Goal: Navigation & Orientation: Find specific page/section

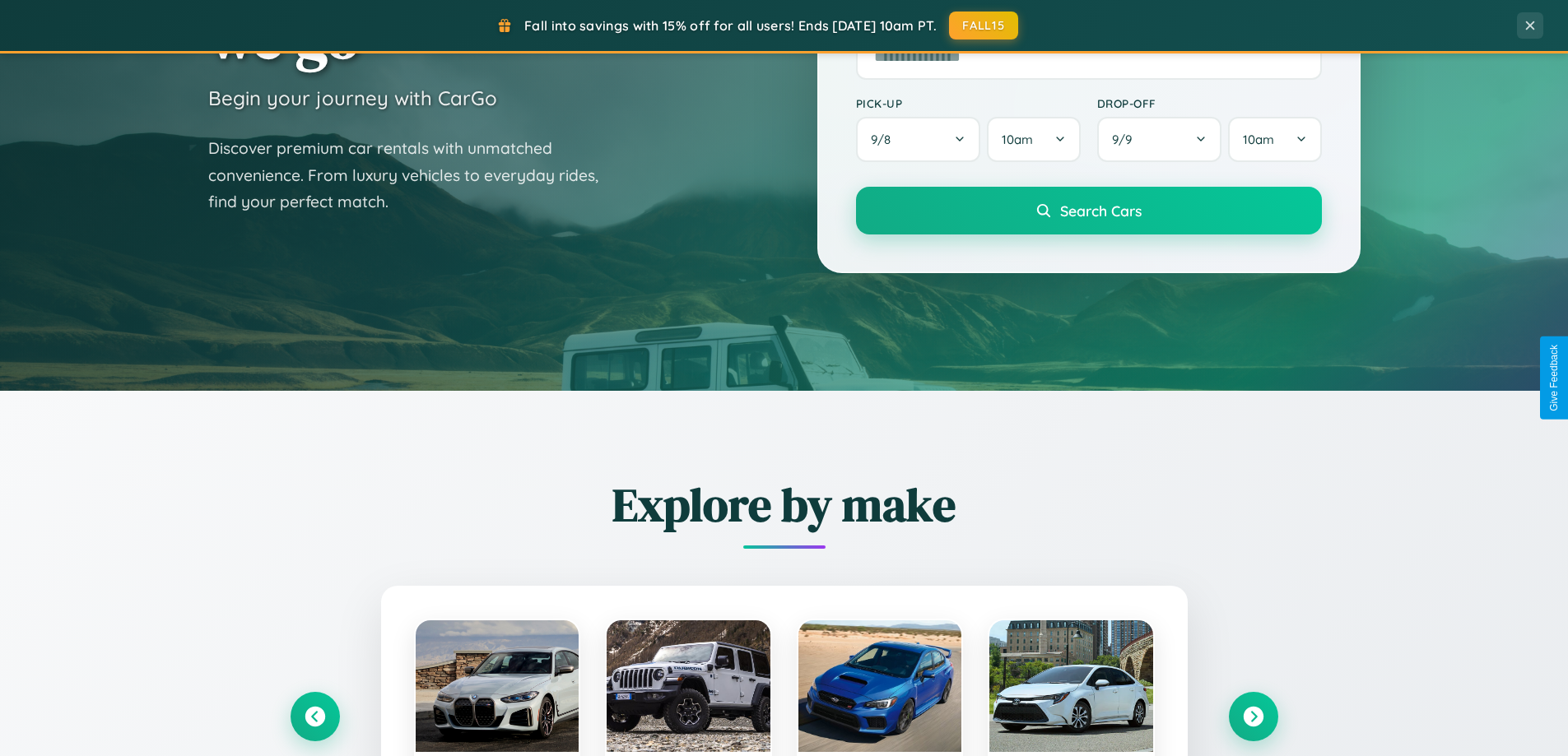
scroll to position [3167, 0]
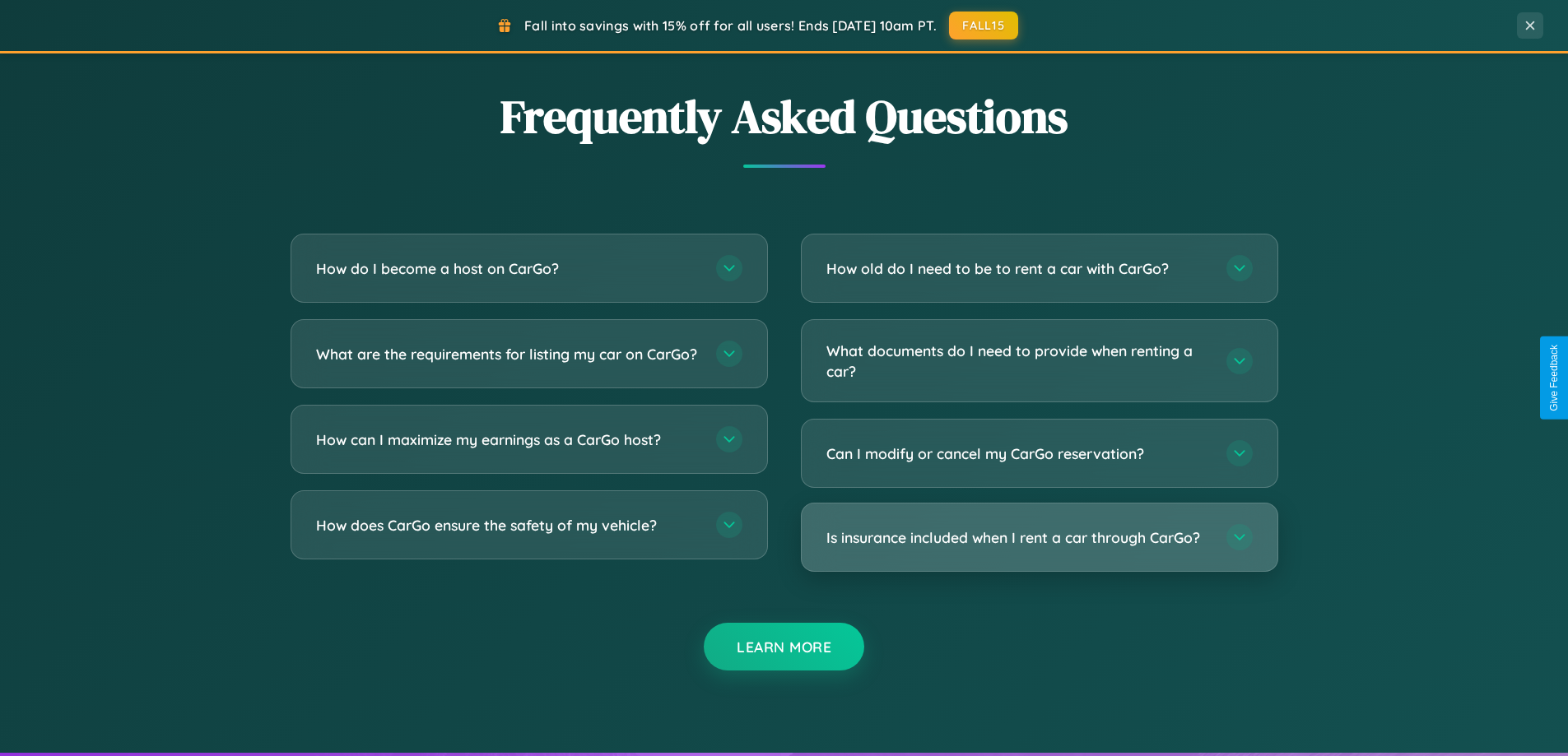
click at [1039, 537] on h3 "Is insurance included when I rent a car through CarGo?" at bounding box center [1018, 537] width 384 height 21
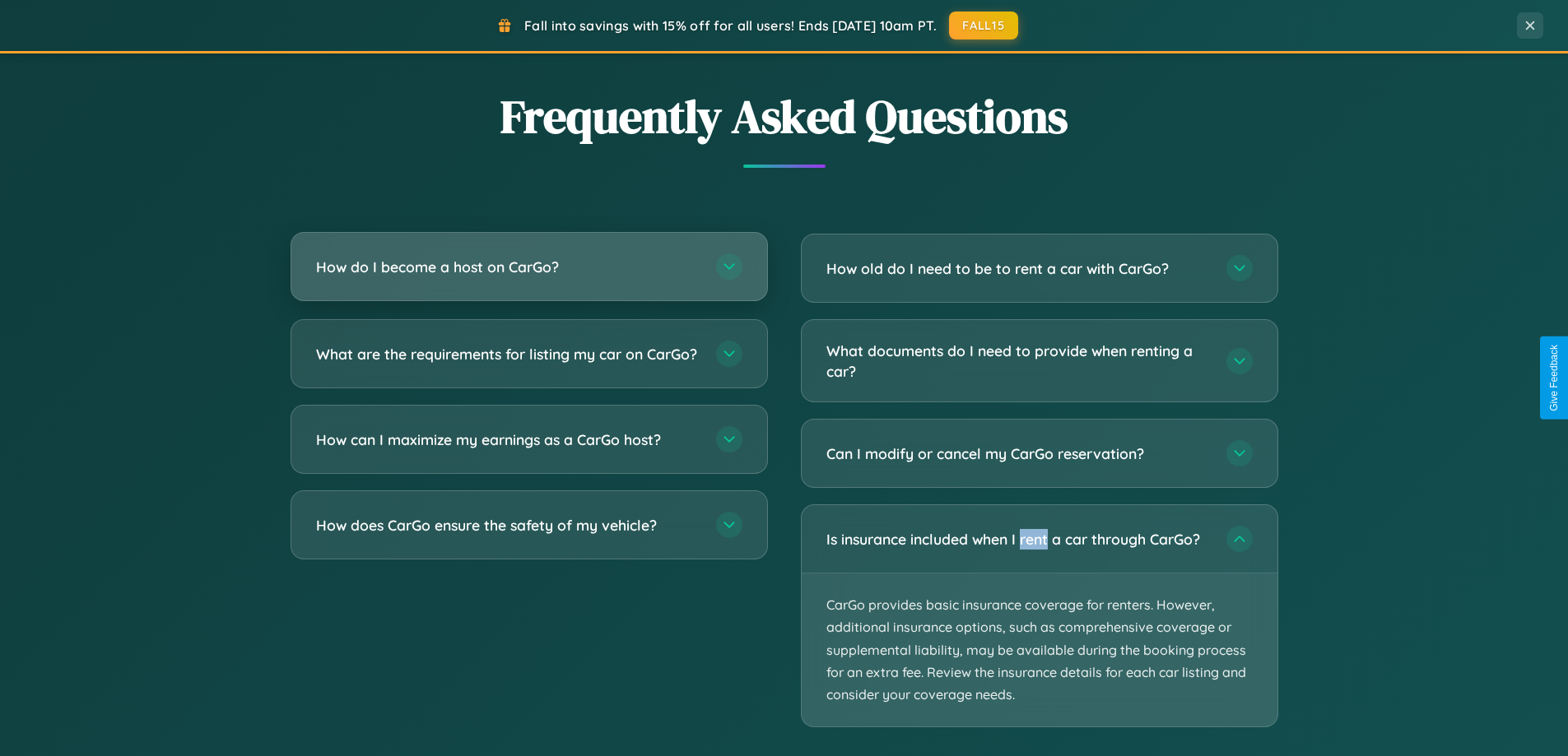
click at [528, 267] on h3 "How do I become a host on CarGo?" at bounding box center [508, 267] width 384 height 21
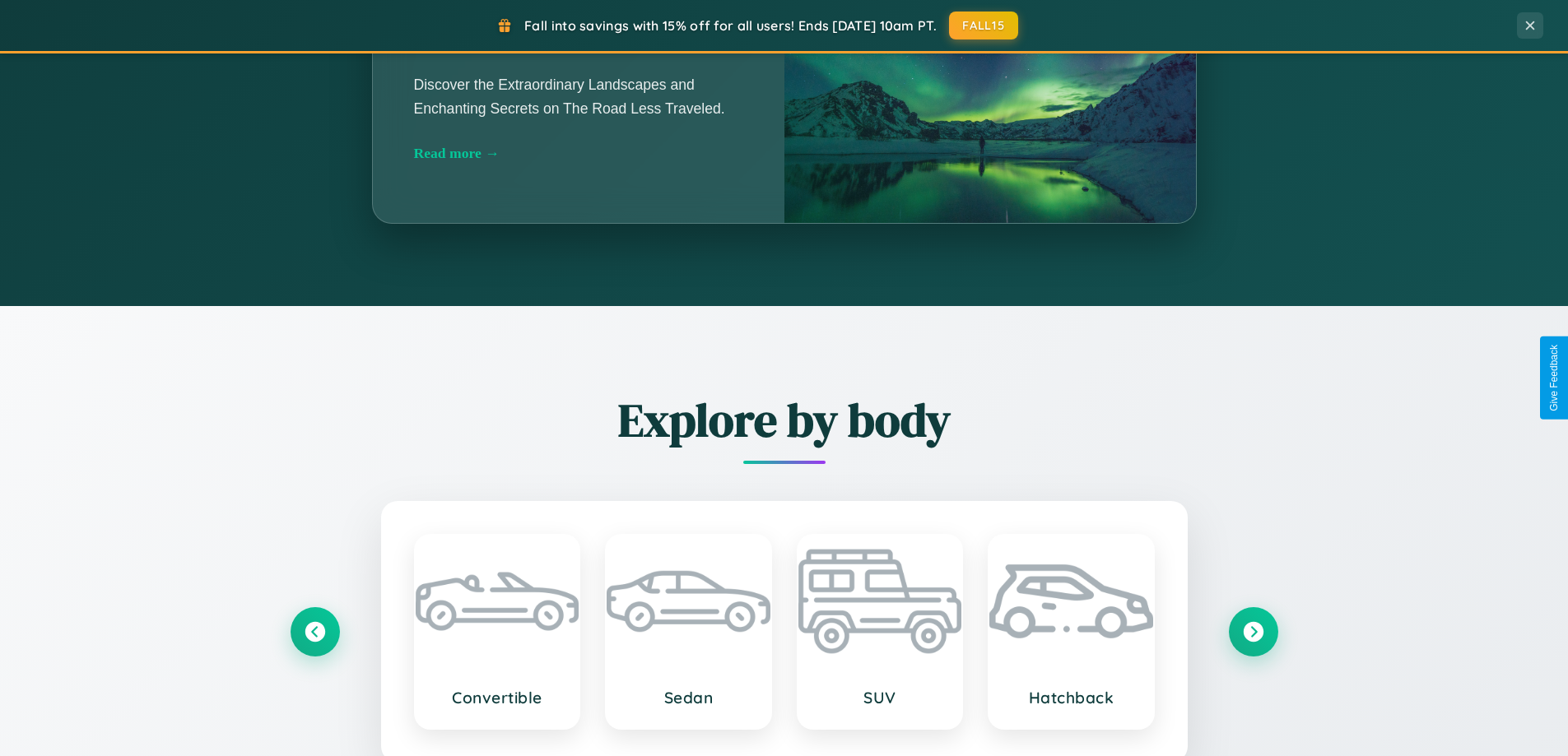
scroll to position [1132, 0]
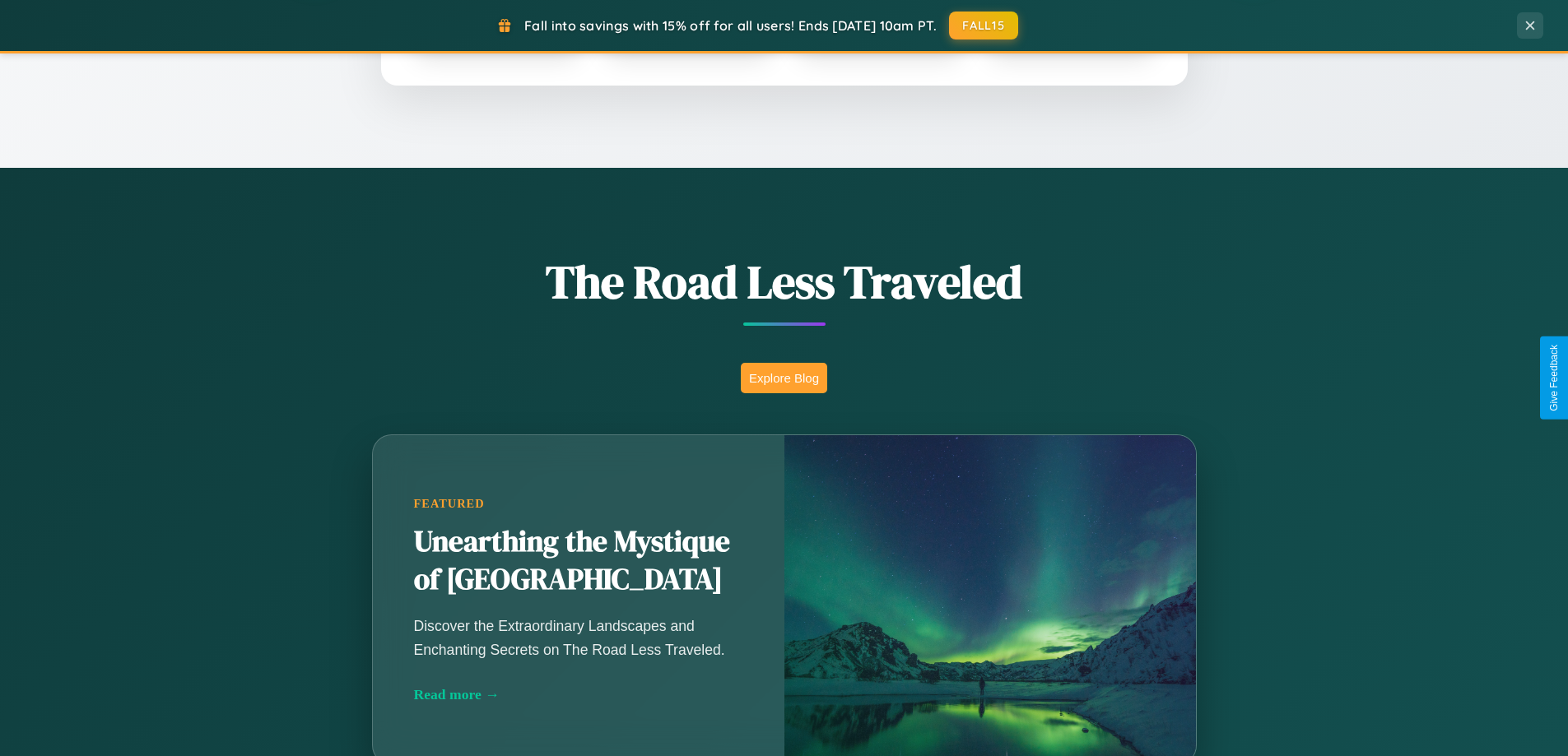
click at [784, 378] on button "Explore Blog" at bounding box center [784, 378] width 87 height 30
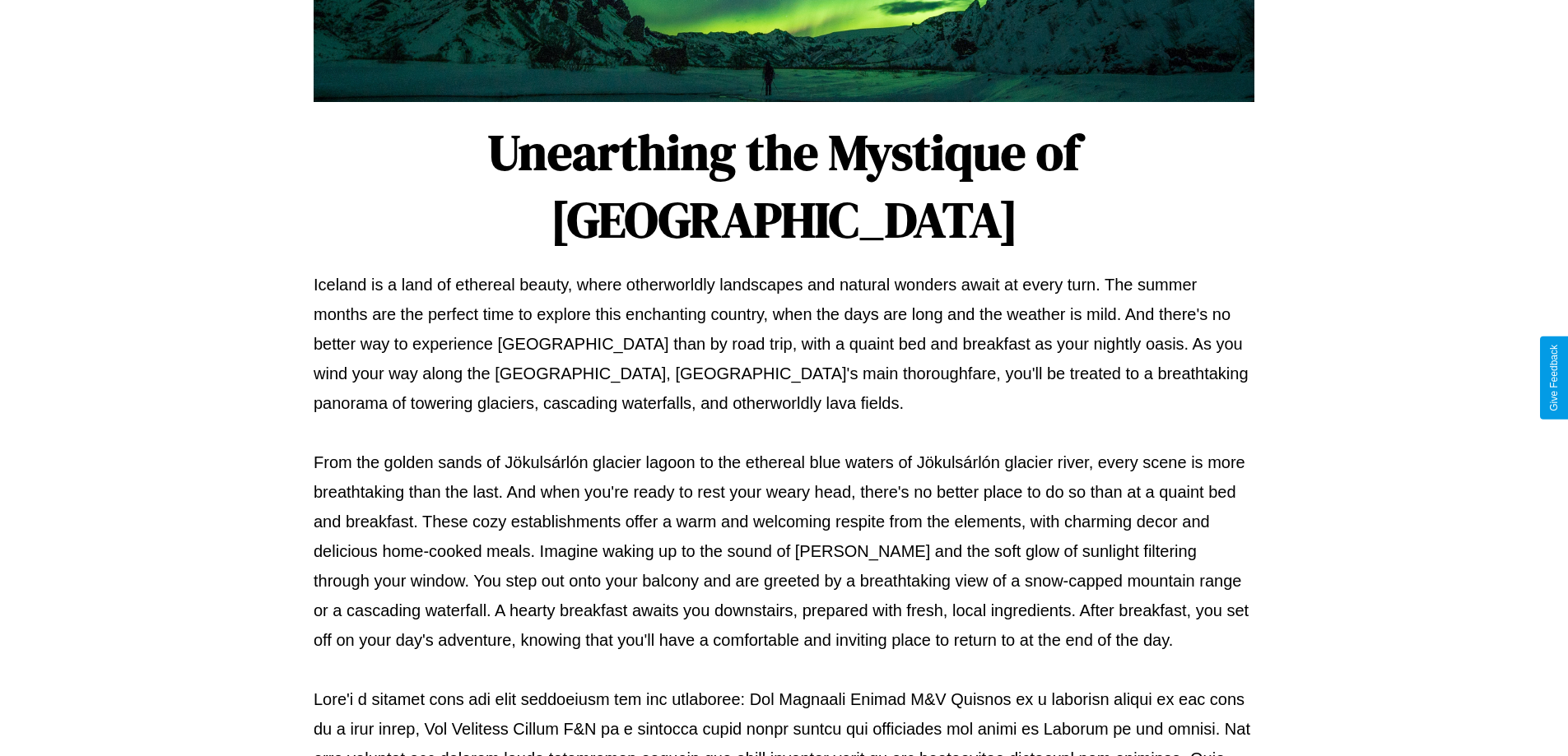
scroll to position [532, 0]
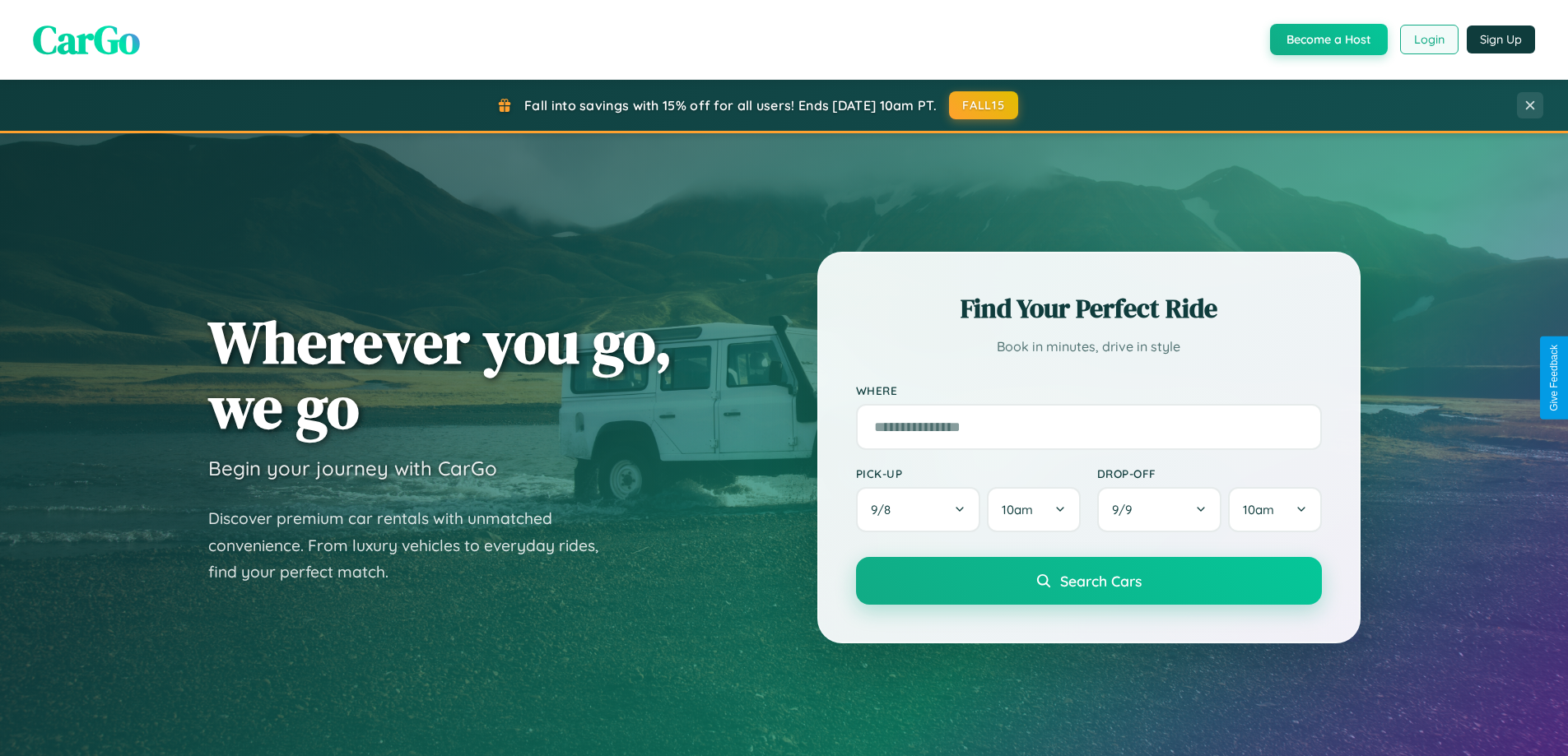
click at [1428, 39] on button "Login" at bounding box center [1429, 40] width 58 height 30
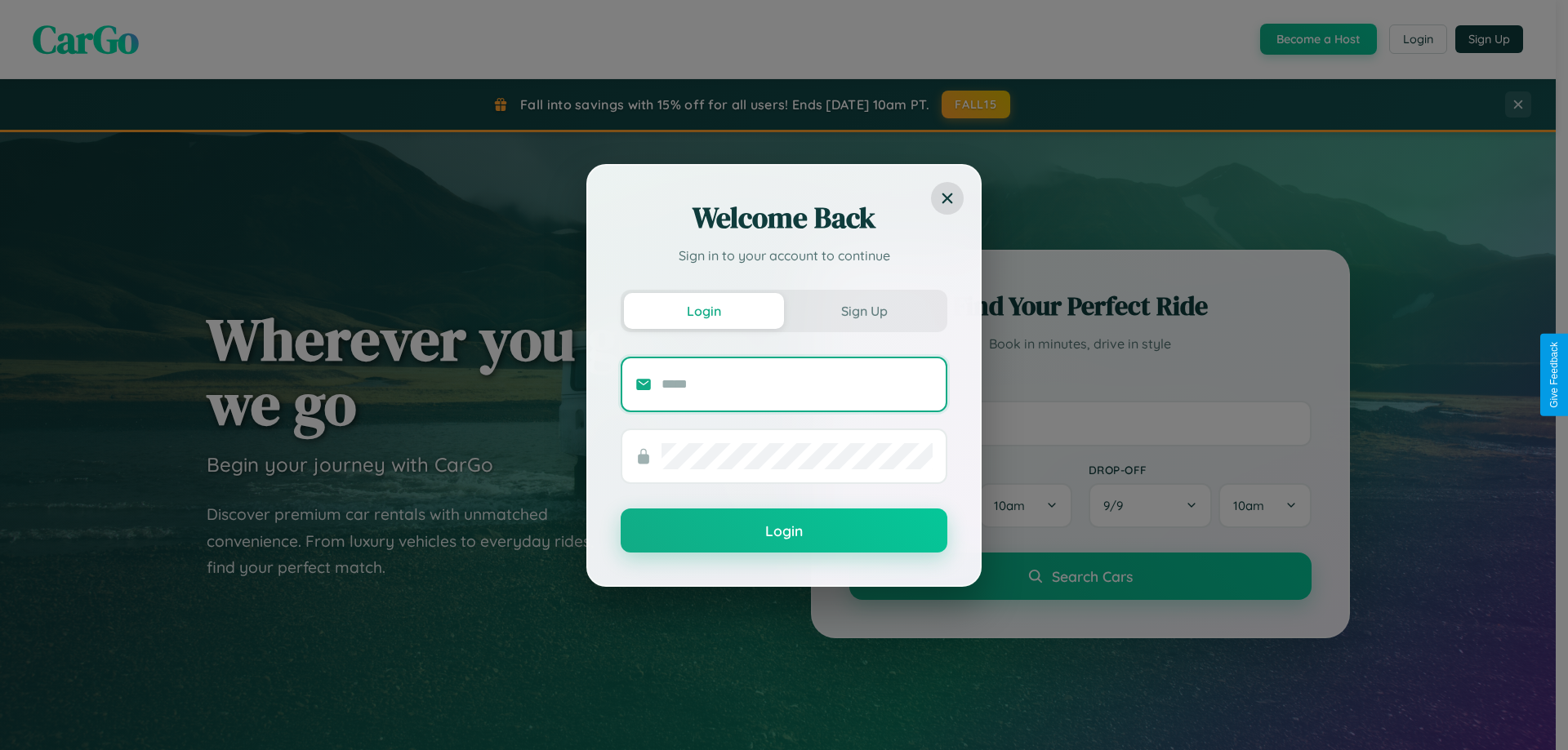
click at [797, 384] on input "text" at bounding box center [796, 385] width 271 height 26
type input "**********"
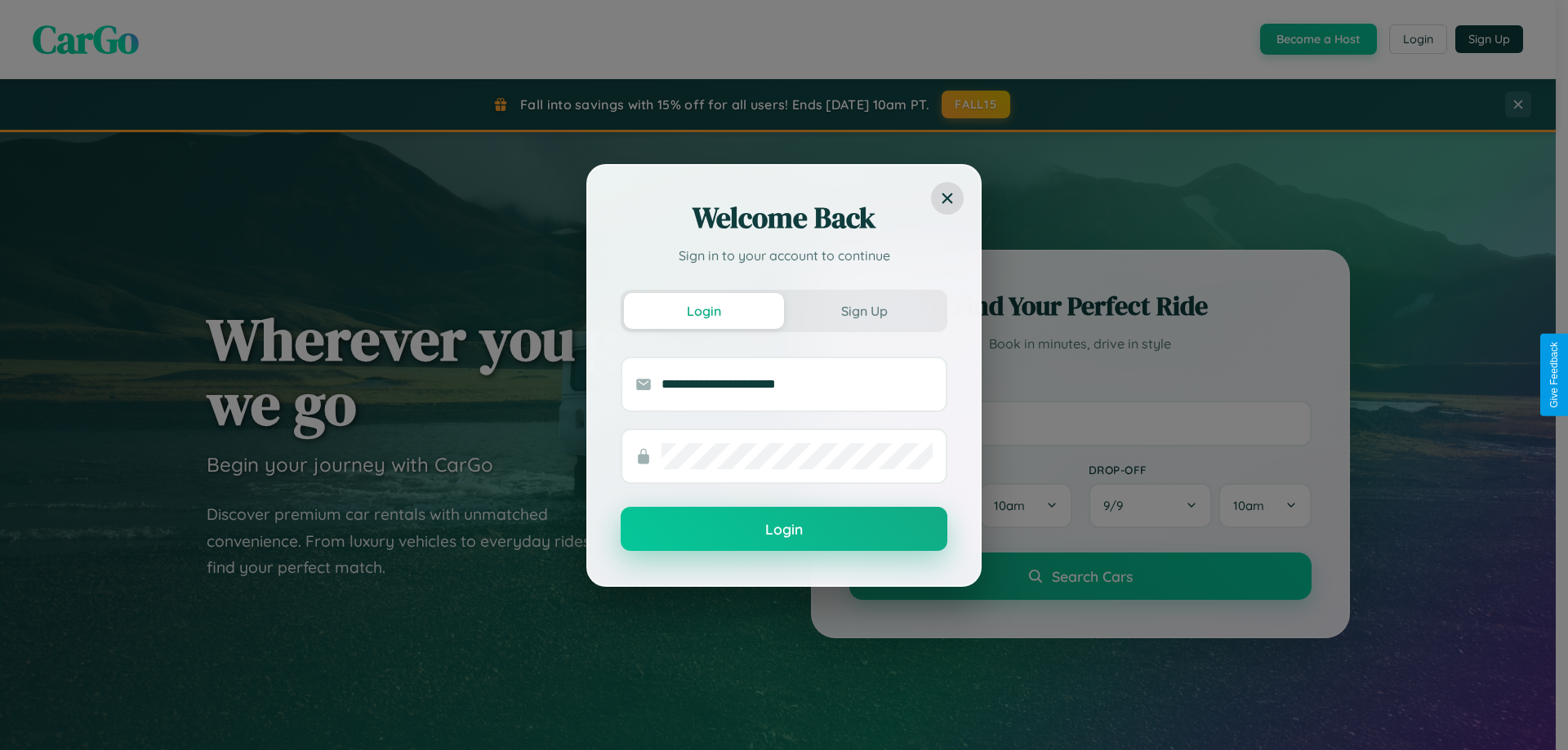
click at [784, 530] on button "Login" at bounding box center [784, 528] width 327 height 44
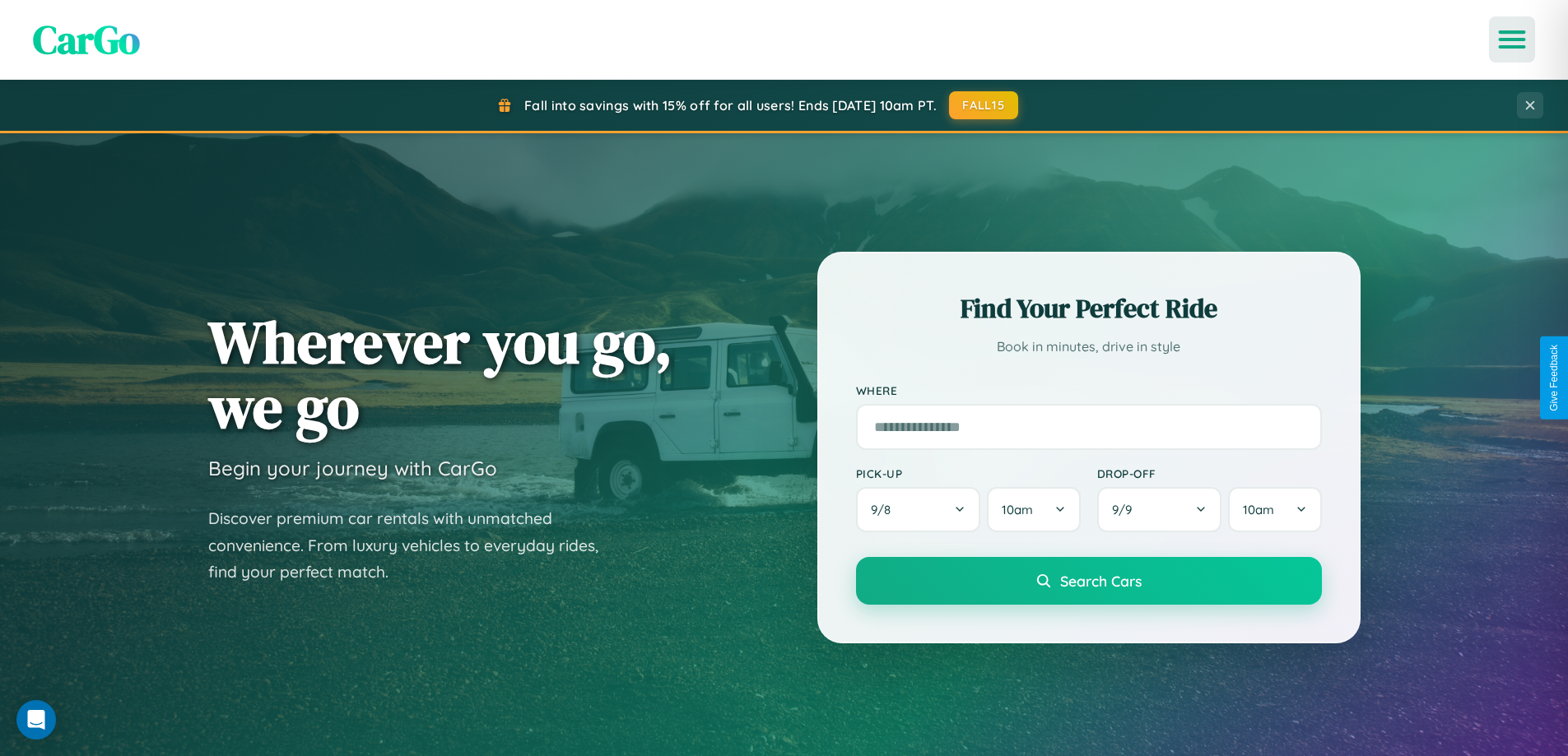
click at [1512, 39] on icon "Open menu" at bounding box center [1512, 39] width 24 height 15
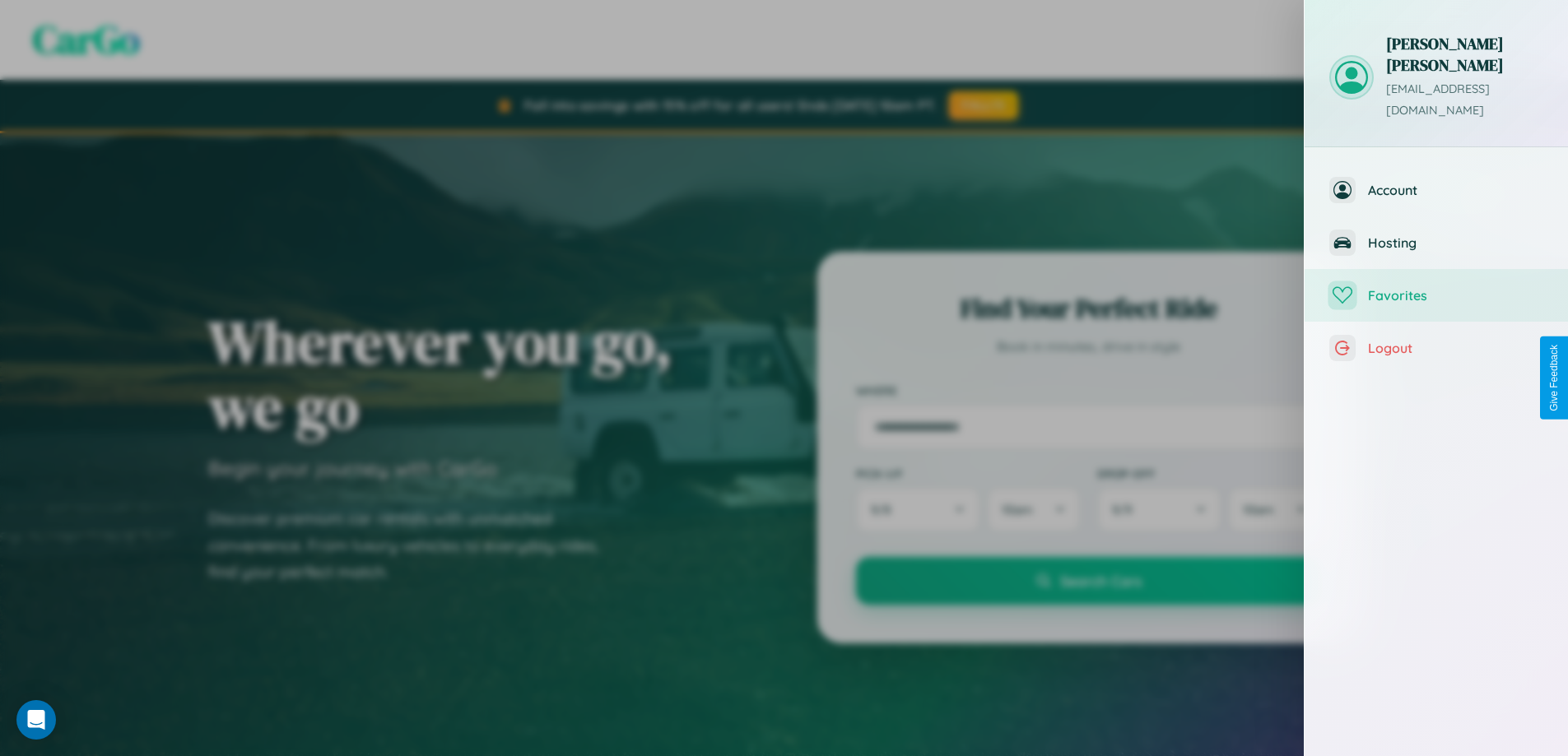
click at [1436, 287] on span "Favorites" at bounding box center [1455, 295] width 175 height 17
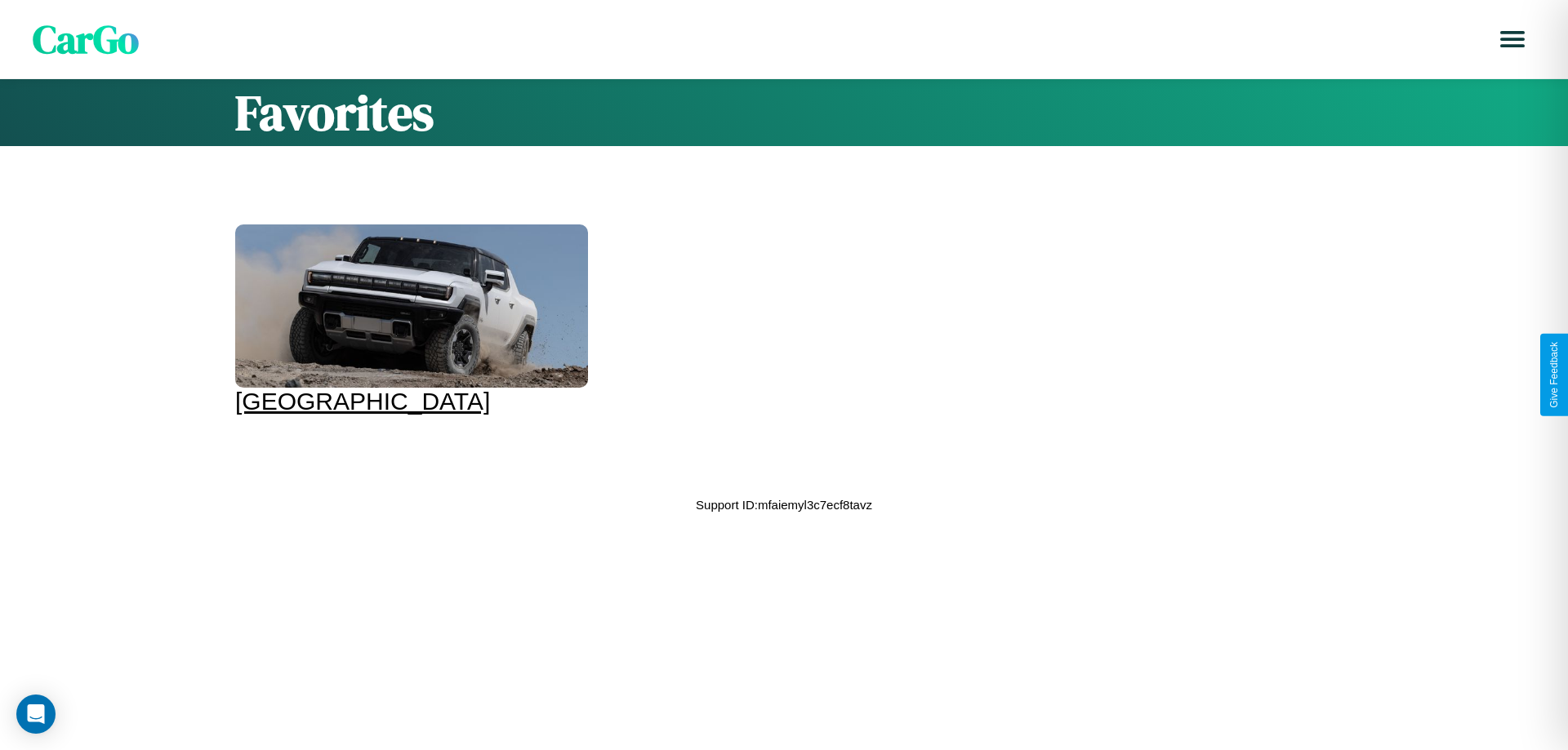
click at [409, 320] on div at bounding box center [411, 305] width 353 height 163
